Goal: Task Accomplishment & Management: Complete application form

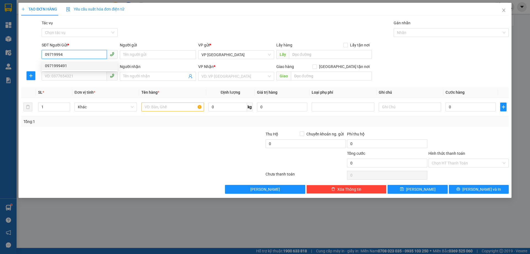
click at [73, 68] on div "0971999491" at bounding box center [79, 66] width 69 height 6
type input "0971999491"
type input "0943359996"
type input "BÌNH AN"
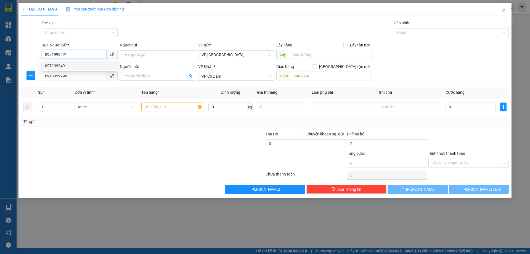
type input "100.000"
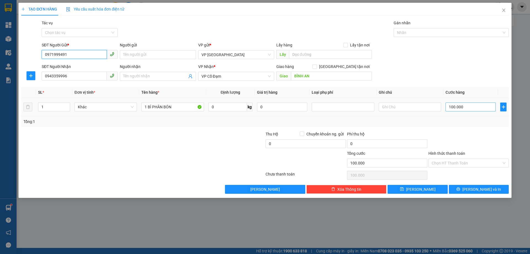
type input "0971999491"
click at [456, 103] on input "100.000" at bounding box center [470, 106] width 50 height 9
type input "5"
type input "50"
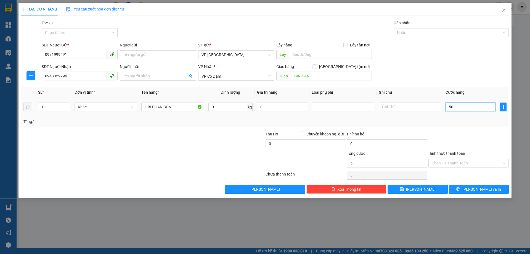
type input "50"
type input "50.000"
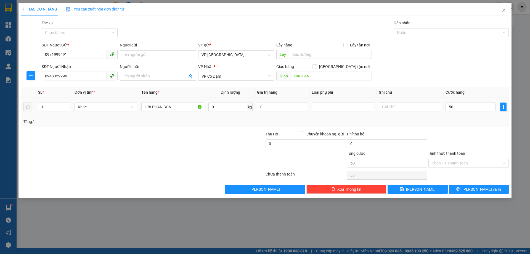
type input "50.000"
drag, startPoint x: 148, startPoint y: 124, endPoint x: 161, endPoint y: 124, distance: 13.0
click at [150, 124] on div "Tổng: 1" at bounding box center [264, 121] width 487 height 10
click at [186, 135] on div at bounding box center [224, 140] width 81 height 19
click at [76, 77] on input "0943359996" at bounding box center [74, 75] width 65 height 9
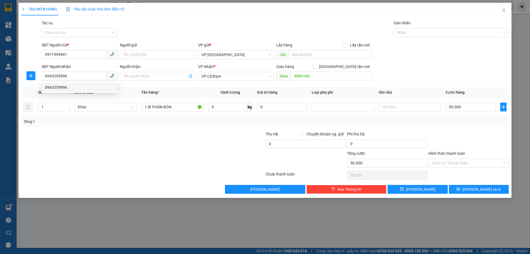
click at [114, 133] on div at bounding box center [102, 140] width 163 height 19
drag, startPoint x: 443, startPoint y: 163, endPoint x: 441, endPoint y: 165, distance: 2.8
click at [442, 163] on input "Hình thức thanh toán" at bounding box center [467, 163] width 70 height 8
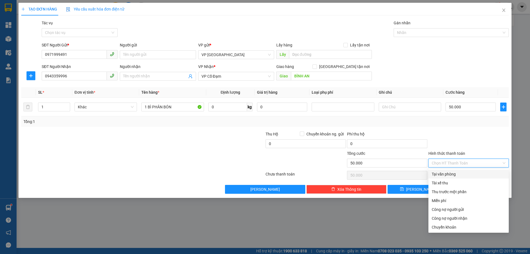
click at [440, 168] on div "Transit Pickup Surcharge Ids Transit Deliver Surcharge Ids Transit Deliver Surc…" at bounding box center [264, 107] width 487 height 174
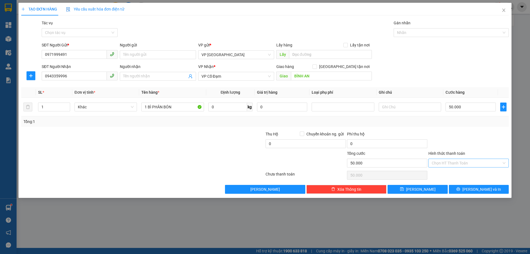
click at [438, 164] on input "Hình thức thanh toán" at bounding box center [467, 163] width 70 height 8
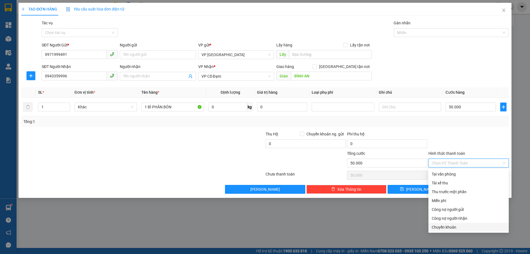
click at [460, 226] on div "Chuyển khoản" at bounding box center [469, 227] width 74 height 6
type input "0"
click at [449, 228] on div "Chuyển khoản" at bounding box center [469, 227] width 74 height 6
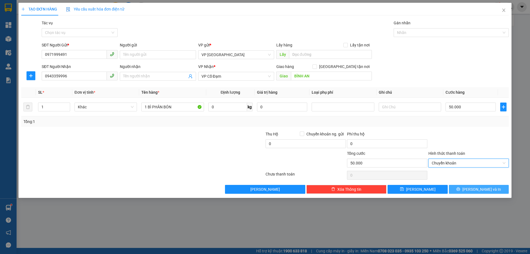
click at [460, 190] on icon "printer" at bounding box center [458, 189] width 4 height 4
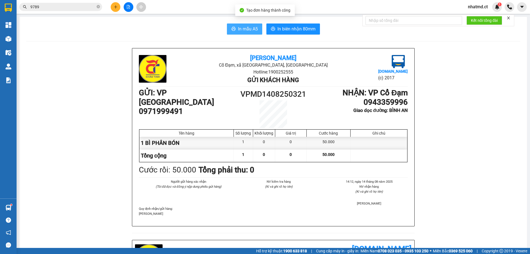
click at [248, 31] on span "In mẫu A5" at bounding box center [248, 28] width 20 height 7
click at [475, 6] on span "nhatmd.ct" at bounding box center [477, 6] width 29 height 7
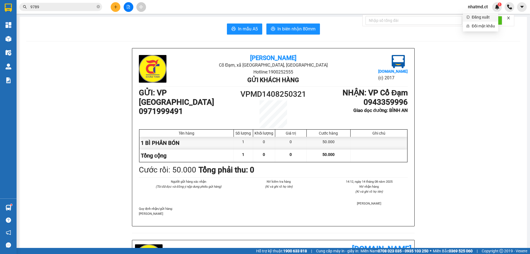
click at [476, 19] on span "Đăng xuất" at bounding box center [483, 17] width 23 height 6
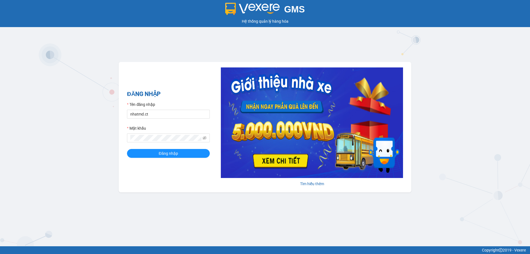
type input "linhmd.ct"
click at [167, 151] on span "Đăng nhập" at bounding box center [168, 153] width 19 height 6
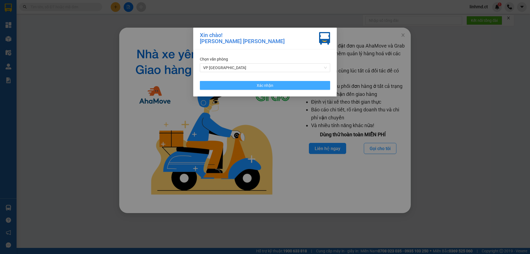
click at [310, 89] on button "Xác nhận" at bounding box center [265, 85] width 130 height 9
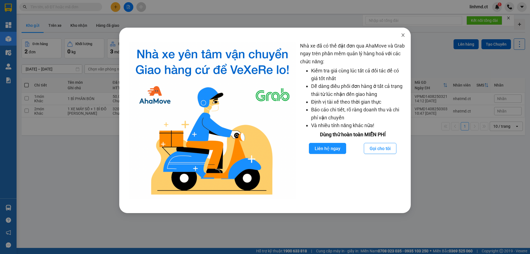
click at [405, 36] on icon "close" at bounding box center [403, 35] width 4 height 4
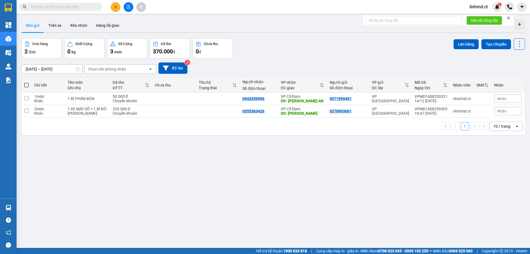
click at [117, 8] on icon "plus" at bounding box center [116, 7] width 4 height 4
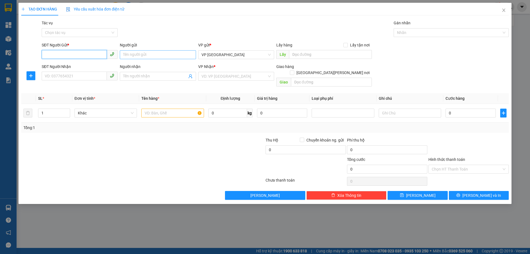
drag, startPoint x: 93, startPoint y: 55, endPoint x: 143, endPoint y: 56, distance: 50.8
click at [93, 55] on input "SĐT Người Gửi *" at bounding box center [74, 54] width 65 height 9
type input "0916166919"
click at [94, 78] on input "SĐT Người Nhận" at bounding box center [74, 75] width 65 height 9
type input "0979667782"
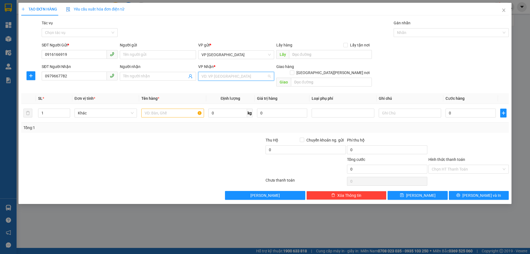
click at [236, 76] on input "search" at bounding box center [233, 76] width 65 height 8
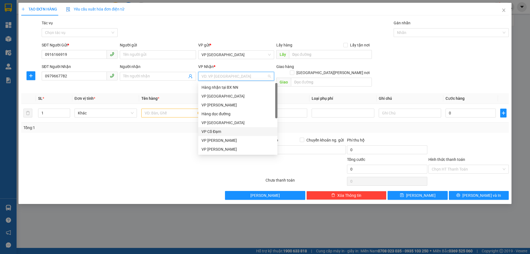
click at [220, 130] on div "VP Cổ Đạm" at bounding box center [237, 131] width 73 height 6
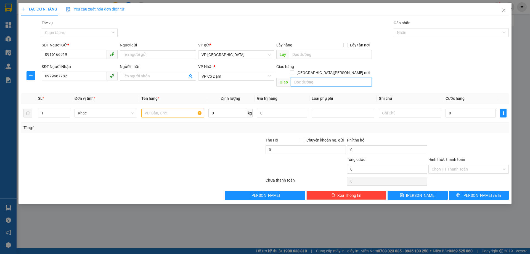
click at [305, 78] on input "text" at bounding box center [331, 82] width 81 height 9
type input "[PERSON_NAME]"
click at [145, 110] on input "text" at bounding box center [172, 112] width 62 height 9
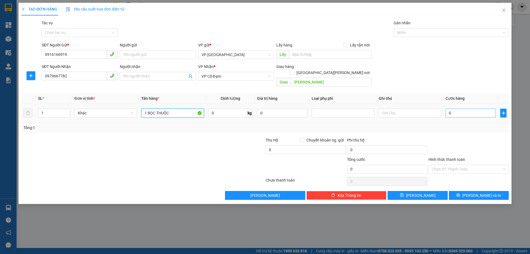
type input "1 BỌC THUỐC"
drag, startPoint x: 453, startPoint y: 105, endPoint x: 459, endPoint y: 110, distance: 6.9
click at [453, 108] on input "0" at bounding box center [470, 112] width 50 height 9
type input "3"
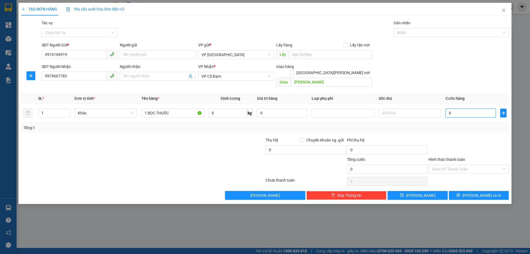
type input "3"
type input "30"
type input "30.000"
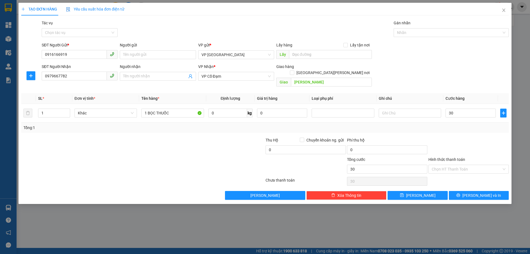
type input "30.000"
click at [464, 140] on div at bounding box center [468, 146] width 81 height 19
click at [468, 165] on input "Hình thức thanh toán" at bounding box center [467, 169] width 70 height 8
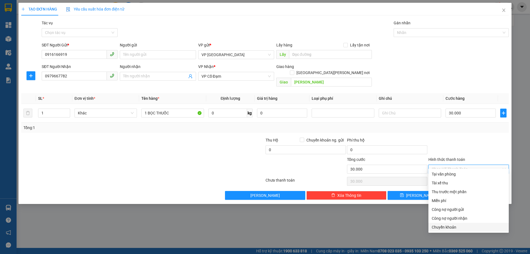
click at [472, 225] on div "Chuyển khoản" at bounding box center [469, 227] width 74 height 6
type input "0"
click at [463, 229] on div "Chuyển khoản" at bounding box center [469, 227] width 74 height 6
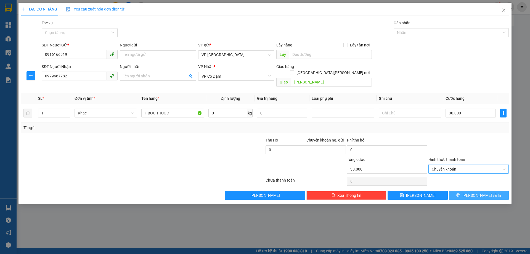
click at [464, 191] on button "[PERSON_NAME] và In" at bounding box center [479, 195] width 60 height 9
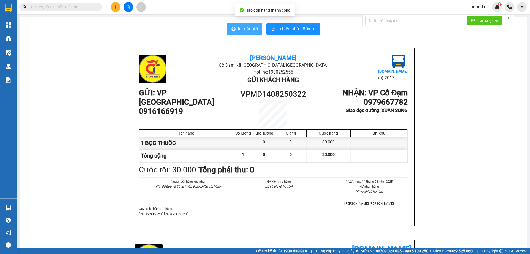
click at [254, 29] on span "In mẫu A5" at bounding box center [248, 28] width 20 height 7
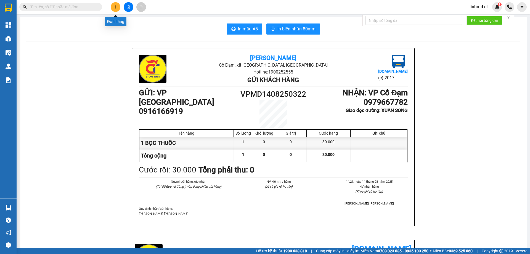
click at [117, 10] on button at bounding box center [116, 7] width 10 height 10
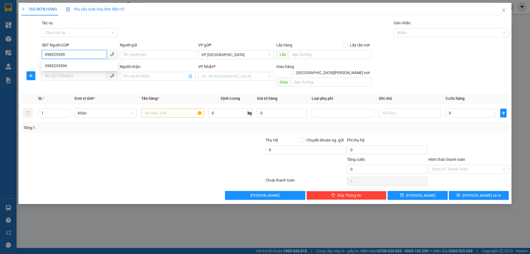
type input "0985293096"
click at [45, 66] on div "0985293096" at bounding box center [79, 66] width 69 height 6
type input "0397102078"
type input "BÌNH LỘC"
type input "60.000"
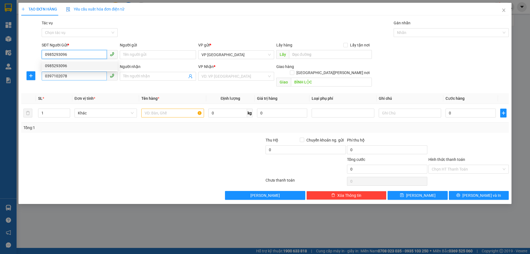
type input "60.000"
type input "0985293096"
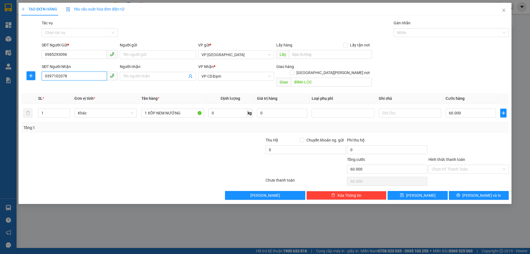
click at [73, 80] on input "0397102078" at bounding box center [74, 75] width 65 height 9
click at [65, 73] on input "094217686" at bounding box center [74, 75] width 65 height 9
click at [69, 89] on div "0942178686" at bounding box center [79, 87] width 69 height 6
type input "0942178686"
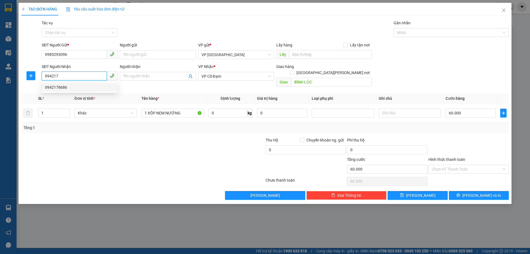
type input "[PERSON_NAME]"
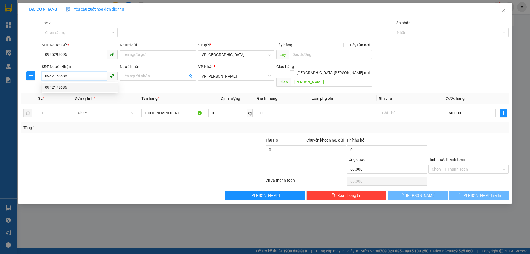
type input "50.000"
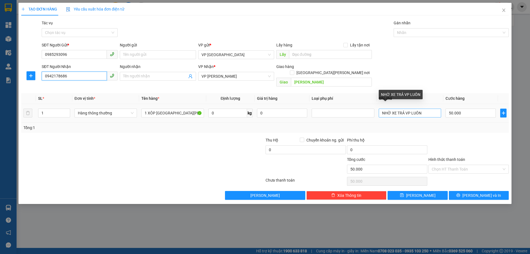
type input "0942178686"
click at [424, 108] on input "NHỜ XE TRẢ VP LUÔN" at bounding box center [410, 112] width 62 height 9
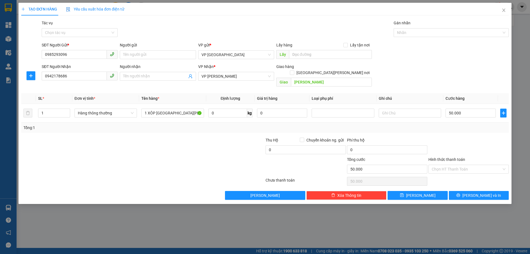
click at [499, 137] on div at bounding box center [468, 146] width 81 height 19
type input "0"
click at [466, 191] on button "[PERSON_NAME] và In" at bounding box center [479, 195] width 60 height 9
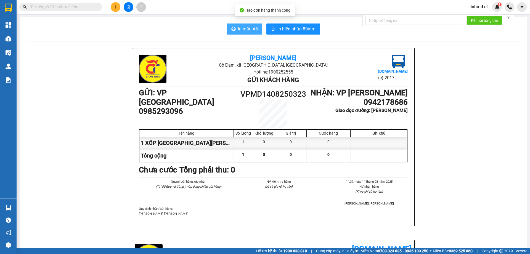
click at [247, 31] on span "In mẫu A5" at bounding box center [248, 28] width 20 height 7
